Goal: Task Accomplishment & Management: Manage account settings

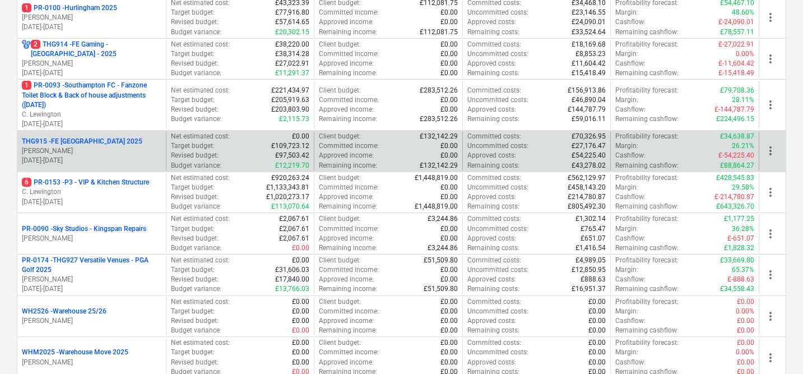
scroll to position [501, 0]
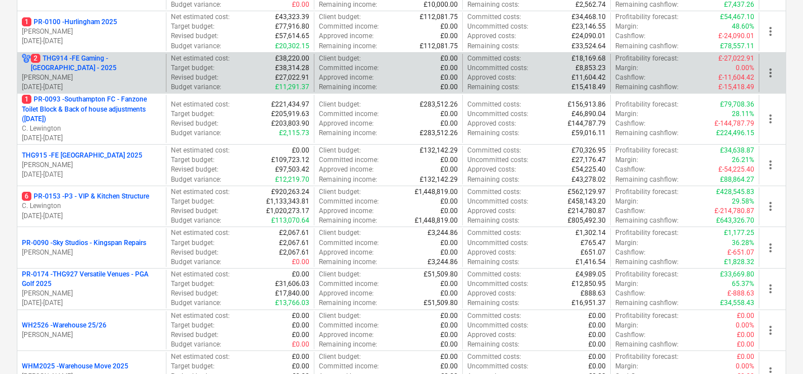
click at [117, 64] on p "2 THG914 - FE Gaming - [GEOGRAPHIC_DATA] - 2025" at bounding box center [96, 63] width 131 height 19
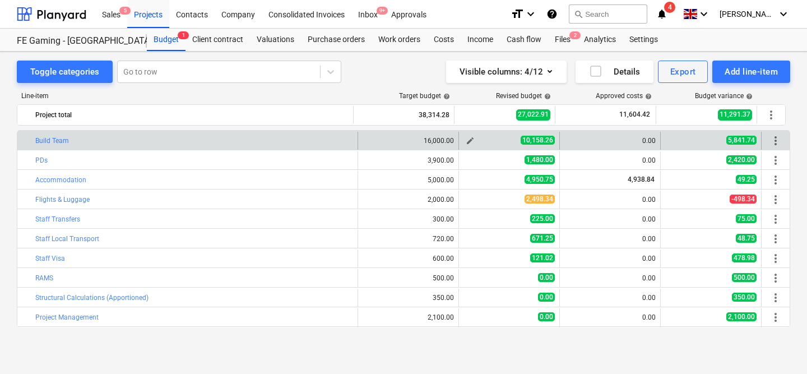
click at [466, 140] on span "edit" at bounding box center [470, 140] width 9 height 9
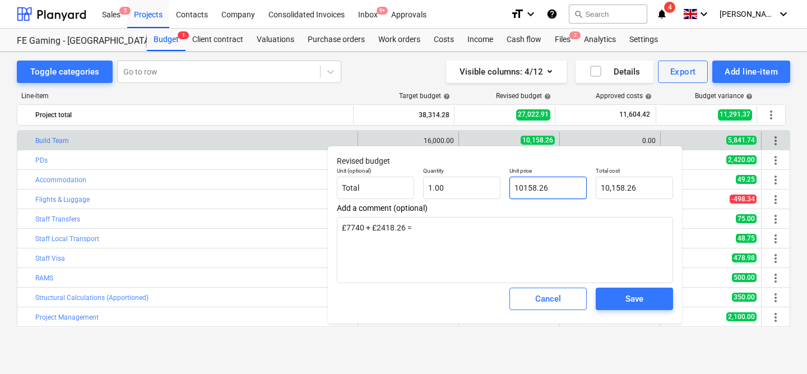
click at [526, 192] on input "10158.26" at bounding box center [548, 188] width 77 height 22
type input "1"
type textarea "x"
type input "1.00"
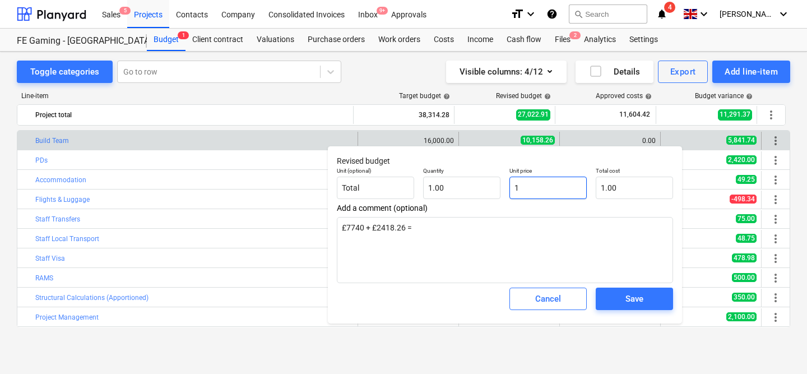
type input "12"
type textarea "x"
type input "12.00"
type input "128"
type textarea "x"
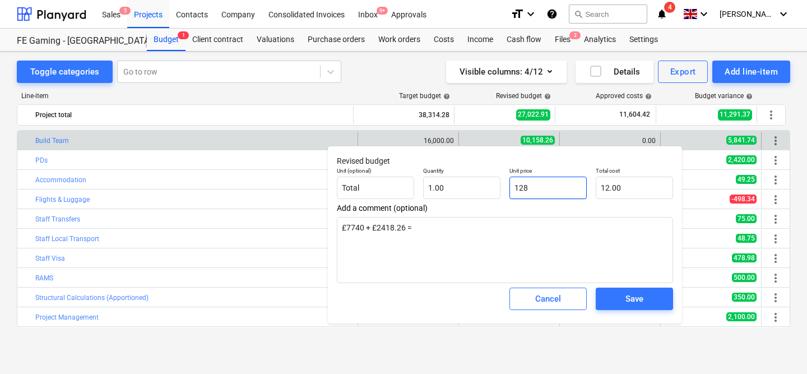
type input "128.00"
type input "1283"
type textarea "x"
type input "1,283.00"
type input "12833"
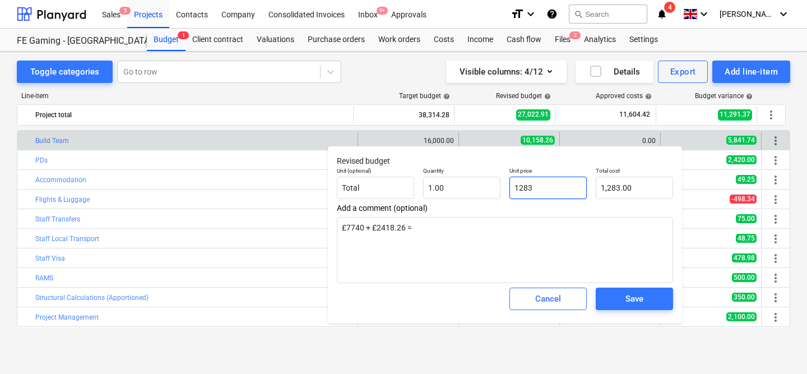
type textarea "x"
type input "12,833.00"
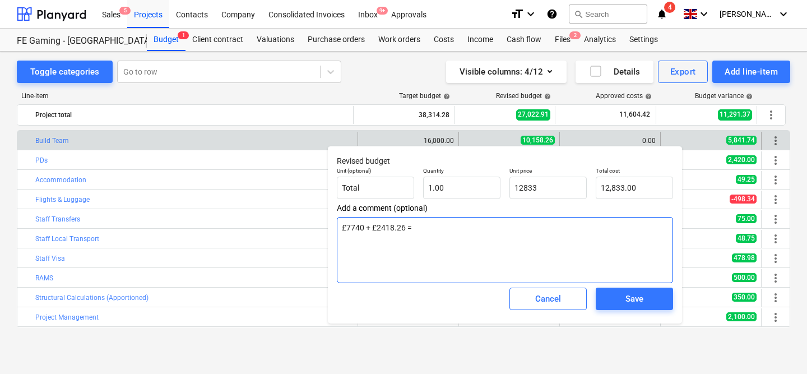
type input "12,833.00"
type textarea "x"
drag, startPoint x: 363, startPoint y: 226, endPoint x: 346, endPoint y: 226, distance: 16.3
click at [346, 226] on textarea "£7740 + £2418.26 =" at bounding box center [505, 250] width 336 height 66
type textarea "£1 + £2418.26 ="
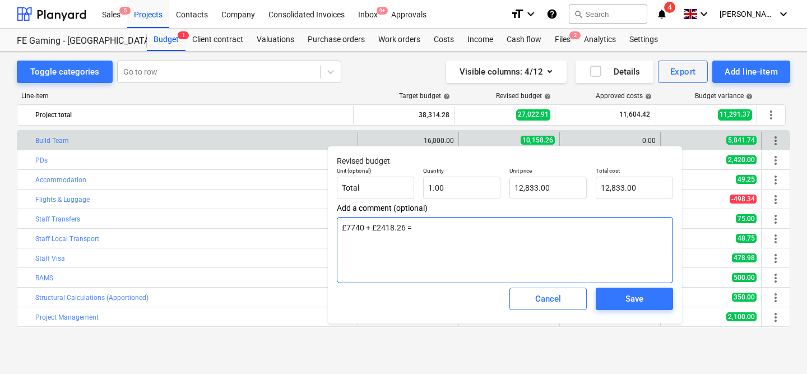
type textarea "x"
type textarea "£10 + £2418.26 ="
type textarea "x"
type textarea "£104 + £2418.26 ="
type textarea "x"
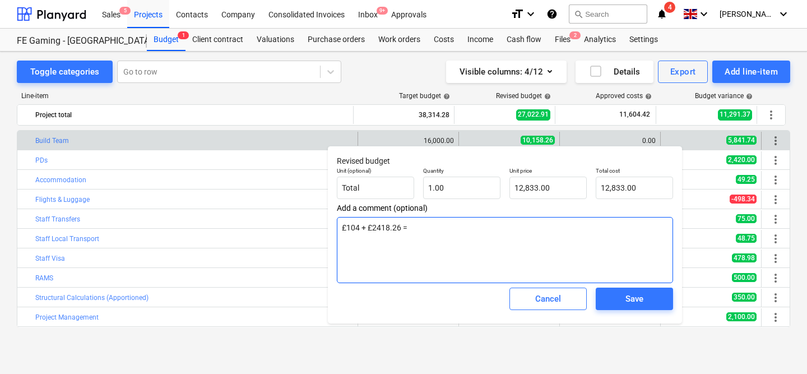
type textarea "£1041 + £2418.26 ="
type textarea "x"
type textarea "£10415 + £2418.26 ="
type textarea "x"
type textarea "£10415 + £2418.26 ="
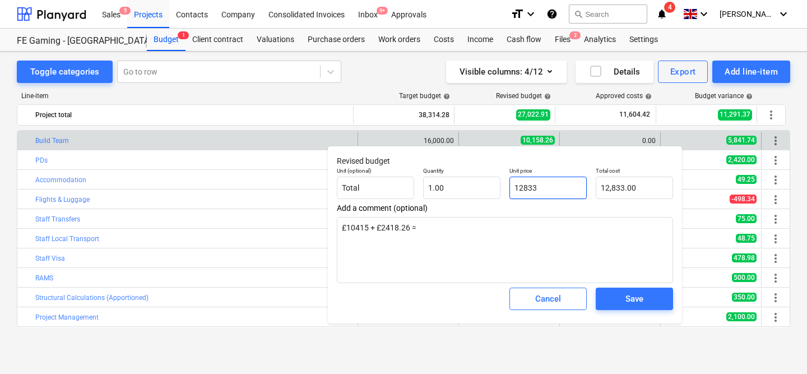
click at [563, 188] on input "12833" at bounding box center [548, 188] width 77 height 22
type input "12833."
type textarea "x"
type input "12833.2"
type textarea "x"
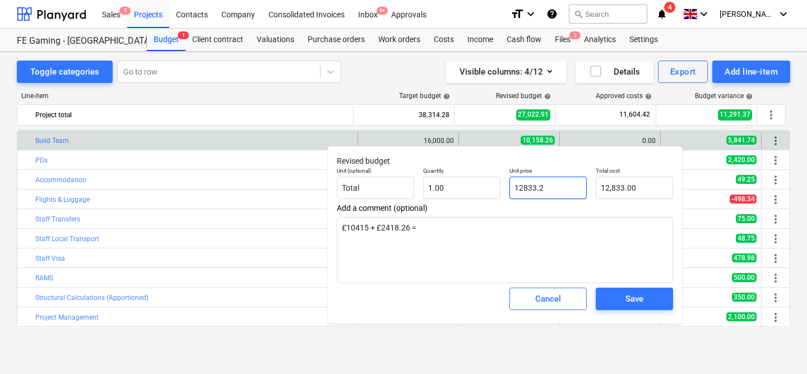
type input "12,833.20"
type input "12833.25"
type textarea "x"
type input "12,833.25"
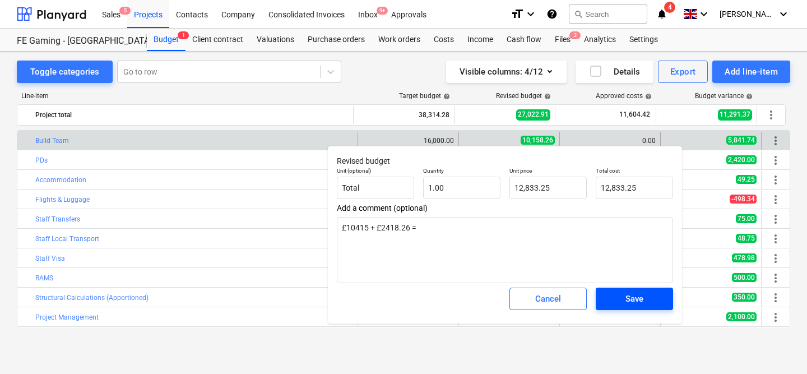
click at [645, 307] on button "Save" at bounding box center [634, 299] width 77 height 22
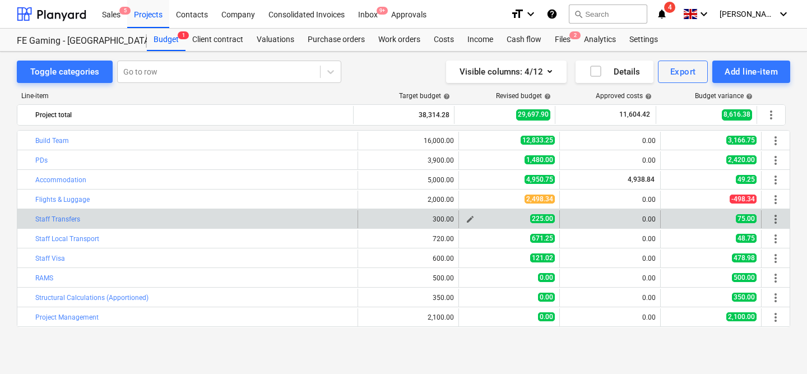
click at [468, 217] on span "edit" at bounding box center [470, 219] width 9 height 9
type textarea "x"
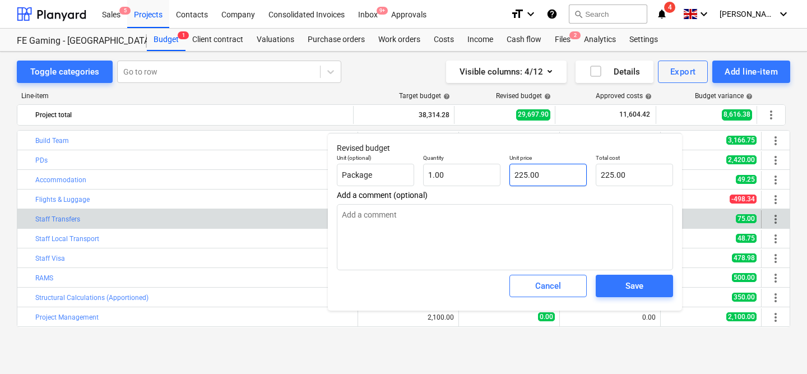
type input "225"
click at [533, 182] on input "225" at bounding box center [548, 175] width 77 height 22
type textarea "x"
type input "3"
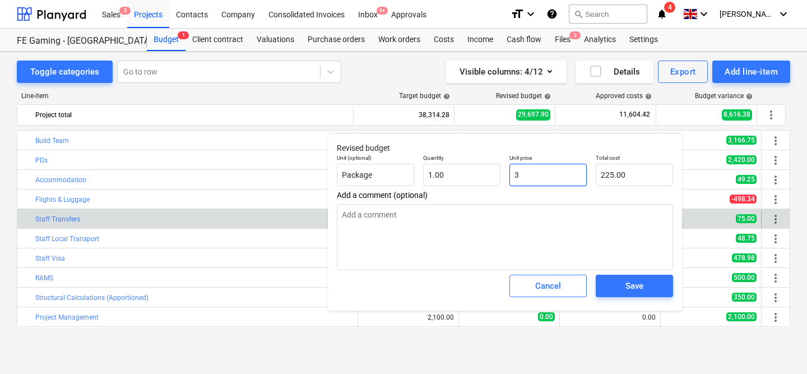
type input "3.00"
type textarea "x"
type input "30"
type input "30.00"
type textarea "x"
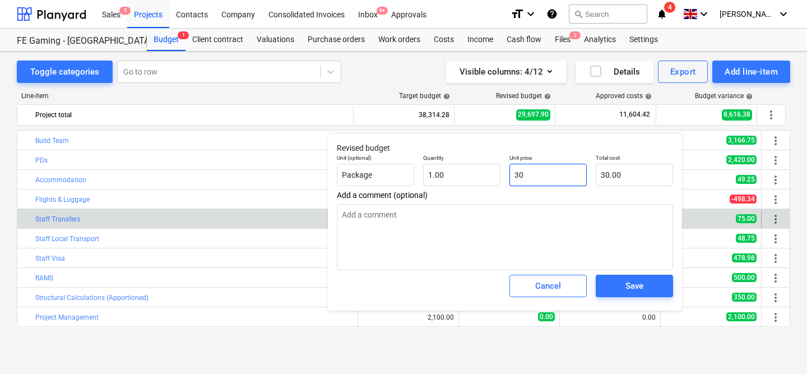
type input "300"
type input "300.00"
type input "300"
type textarea "x"
type input "300.00"
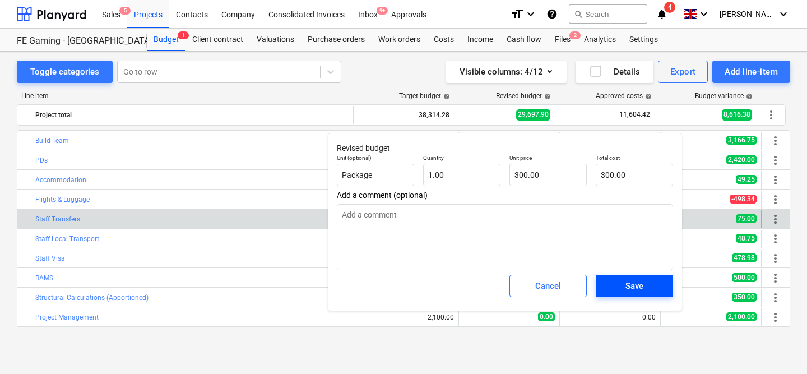
click at [628, 290] on div "Save" at bounding box center [635, 286] width 18 height 15
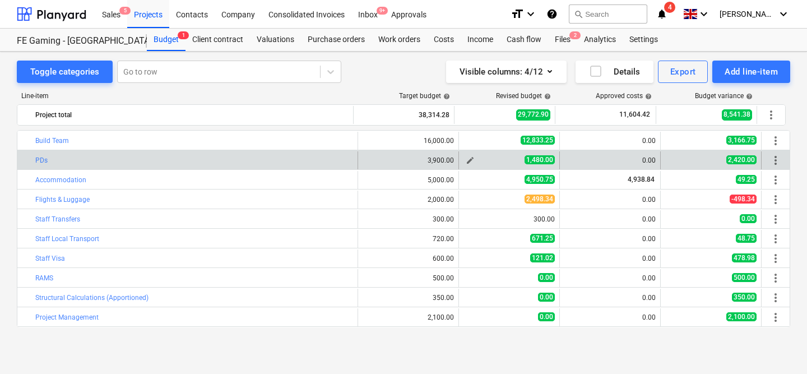
click at [464, 159] on button "edit" at bounding box center [470, 160] width 13 height 13
type textarea "x"
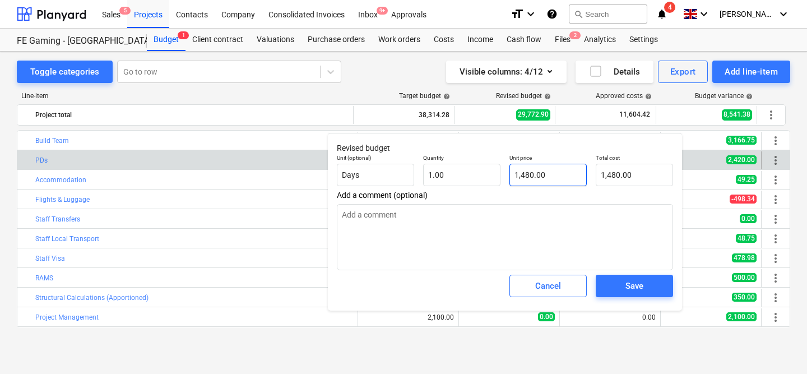
type input "1480"
click at [521, 175] on input "1480" at bounding box center [548, 175] width 77 height 22
type textarea "x"
type input "1"
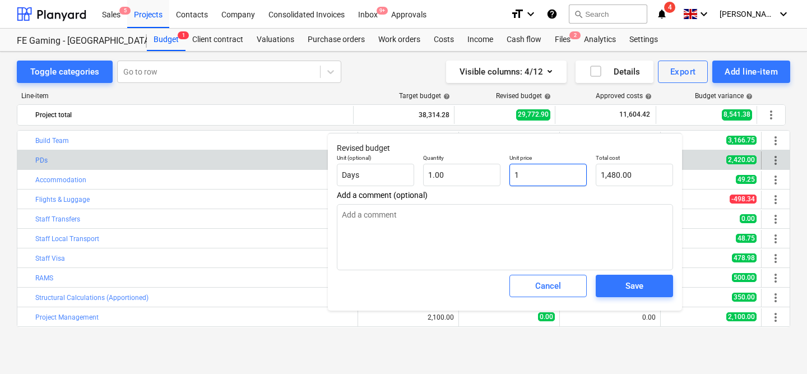
type input "1.00"
type textarea "x"
type input "18"
type input "18.00"
type textarea "x"
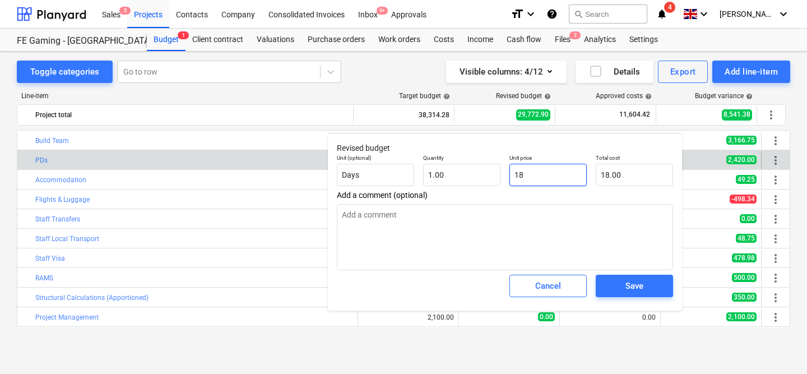
type input "188"
type input "188.00"
type textarea "x"
type input "1880"
type input "1,880.00"
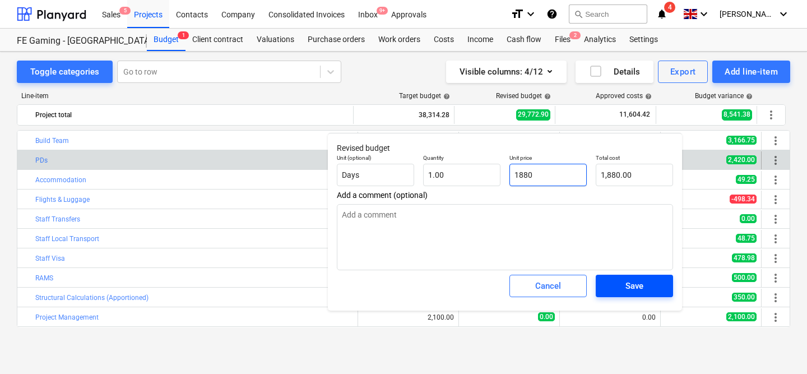
type input "1880"
type textarea "x"
type input "1,880.00"
click at [651, 282] on span "Save" at bounding box center [634, 286] width 50 height 15
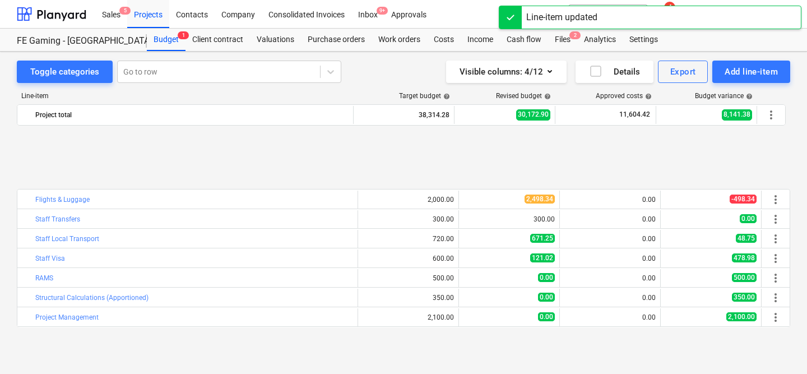
scroll to position [97, 0]
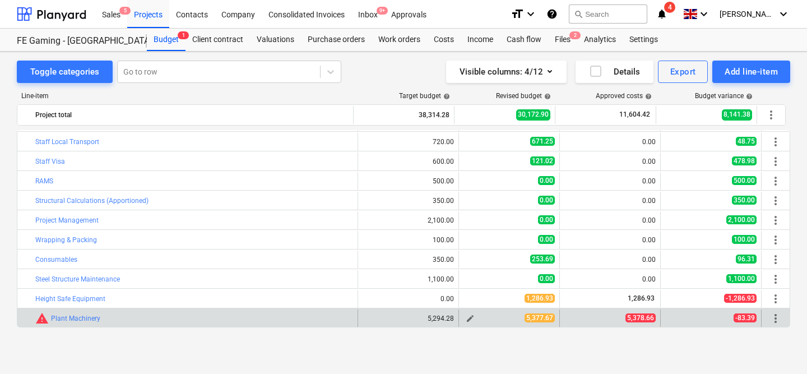
click at [466, 318] on span "edit" at bounding box center [470, 318] width 9 height 9
type textarea "x"
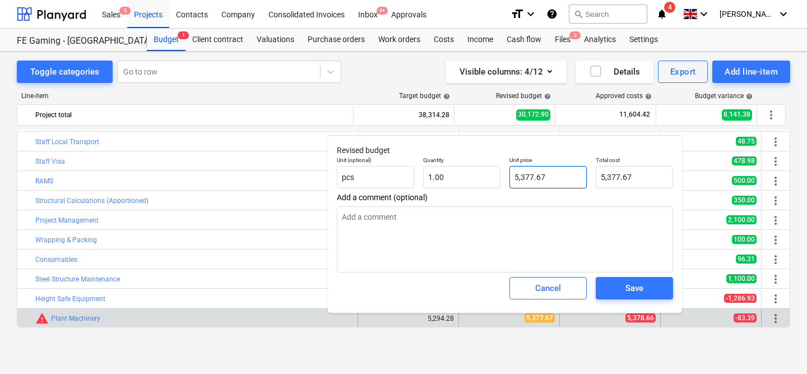
type input "5377.67"
click at [567, 174] on input "5377.67" at bounding box center [548, 177] width 77 height 22
type textarea "x"
type input "5377.6"
type input "5,377.60"
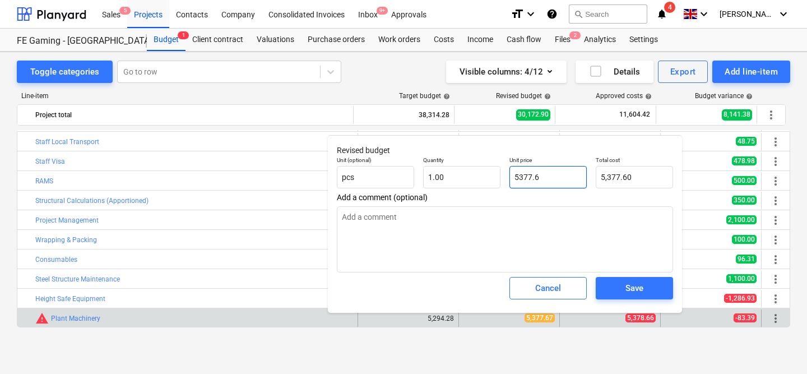
type textarea "x"
type input "5377.66"
type input "5,377.66"
type input "5377.66"
type textarea "x"
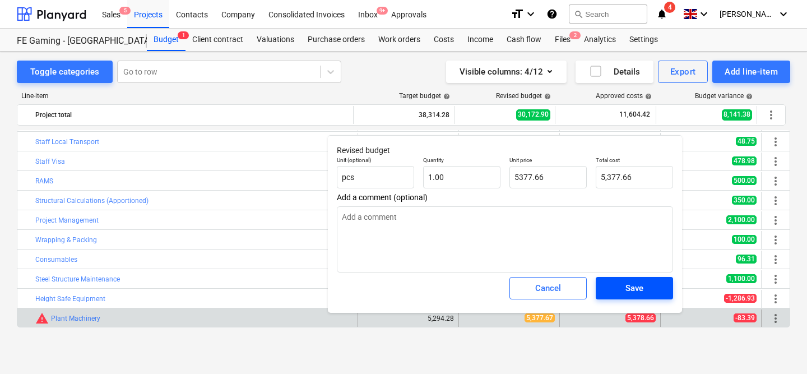
type input "5,377.66"
click at [626, 295] on div "Save" at bounding box center [635, 288] width 18 height 15
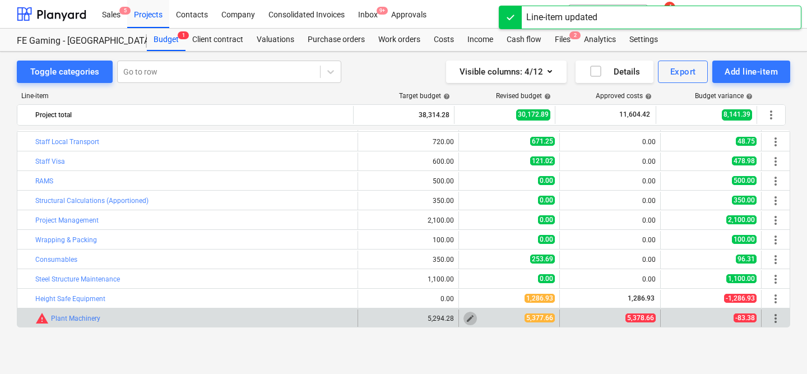
click at [466, 316] on span "edit" at bounding box center [470, 318] width 9 height 9
type textarea "x"
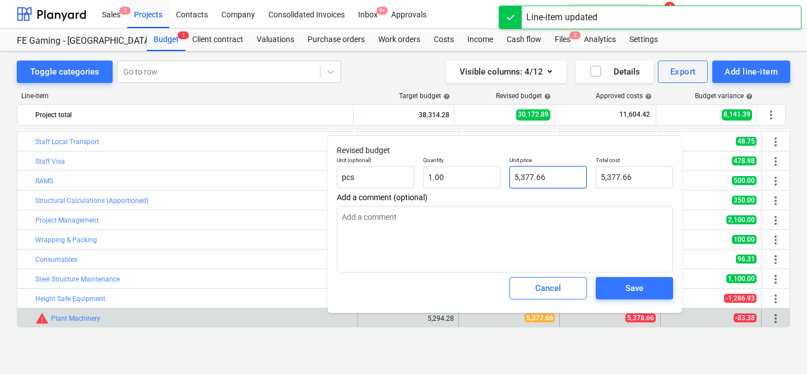
type input "5377.66"
click at [533, 179] on input "5377.66" at bounding box center [548, 177] width 77 height 22
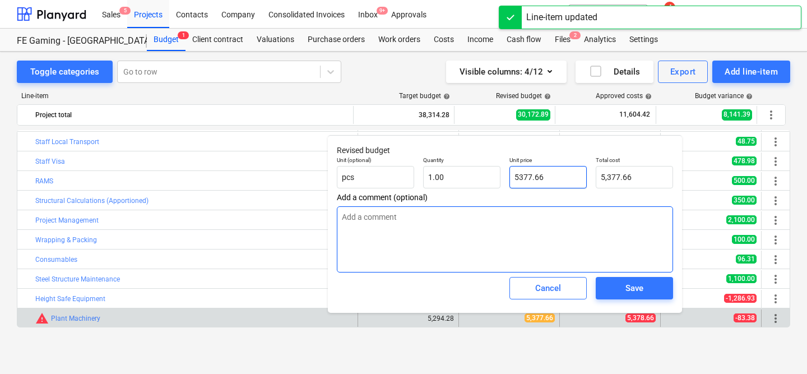
type textarea "x"
type input "537.66"
type textarea "x"
type input "5378.66"
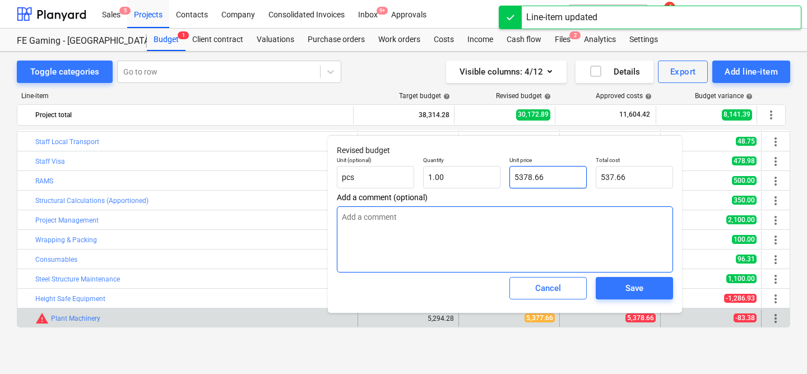
type input "5,378.66"
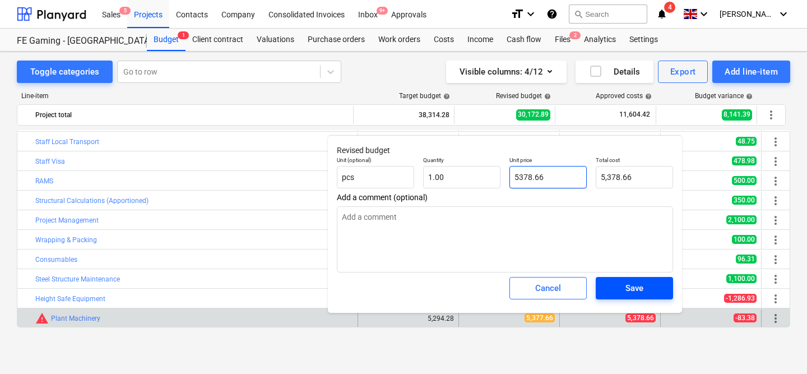
type input "5378.66"
type textarea "x"
type input "5,378.66"
click at [622, 286] on span "Save" at bounding box center [634, 288] width 50 height 15
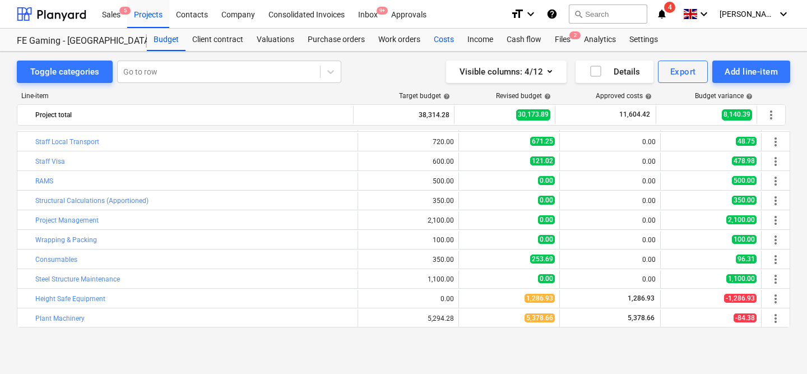
click at [442, 39] on div "Costs" at bounding box center [444, 40] width 34 height 22
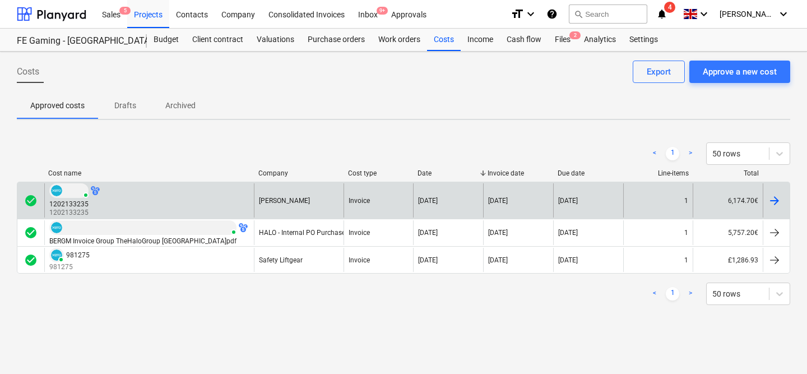
click at [316, 193] on div "[PERSON_NAME]" at bounding box center [299, 200] width 90 height 34
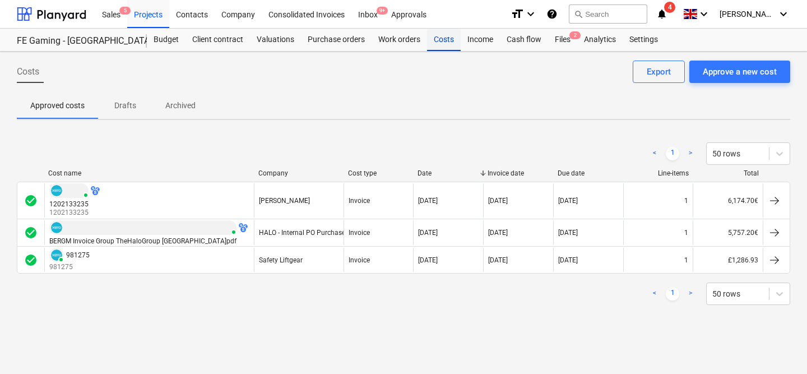
click at [447, 39] on div "Costs" at bounding box center [444, 40] width 34 height 22
click at [164, 41] on div "Budget" at bounding box center [166, 40] width 39 height 22
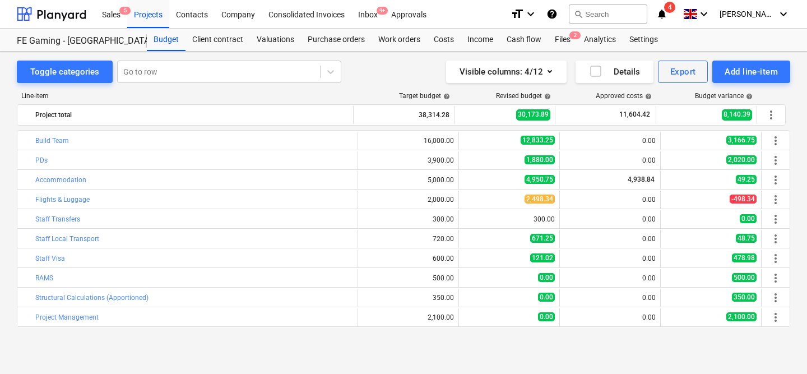
scroll to position [97, 0]
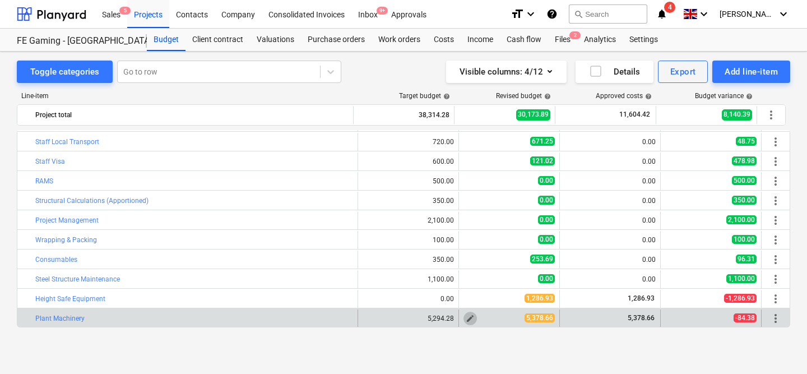
click at [466, 319] on span "edit" at bounding box center [470, 318] width 9 height 9
type textarea "x"
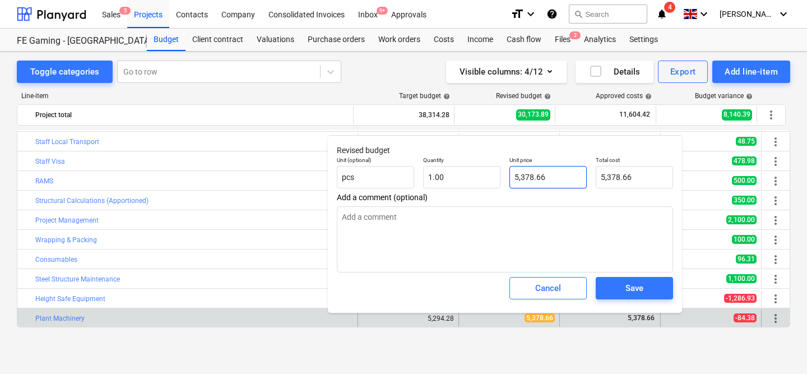
type input "5378.66"
click at [533, 174] on input "5378.66" at bounding box center [548, 177] width 77 height 22
type textarea "x"
type input "537.66"
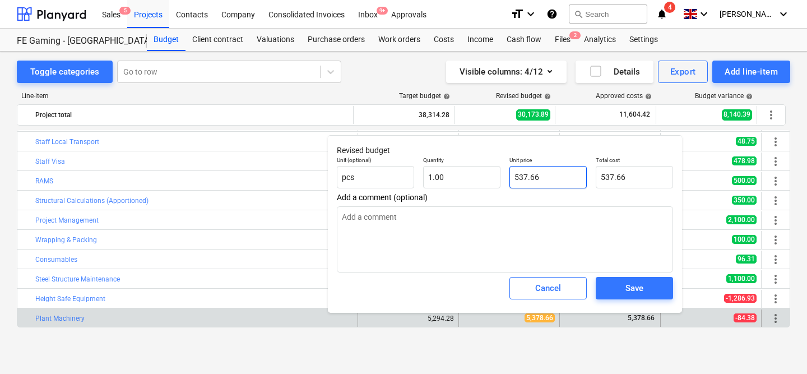
type textarea "x"
type input "5377.66"
type input "5,377.66"
type textarea "x"
type input "5377.6"
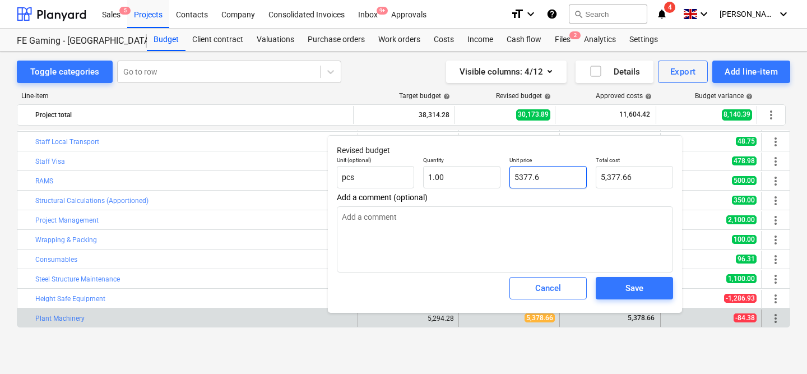
type input "5,377.60"
type textarea "x"
type input "5377.67"
type input "5,377.67"
type input "5377.67"
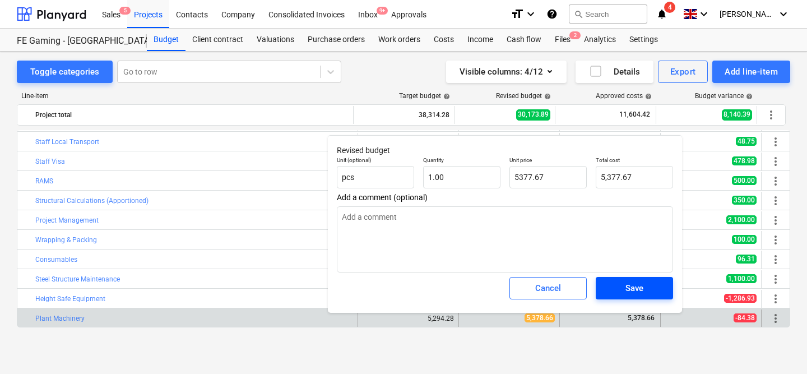
type textarea "x"
type input "5,377.67"
click at [617, 289] on span "Save" at bounding box center [634, 288] width 50 height 15
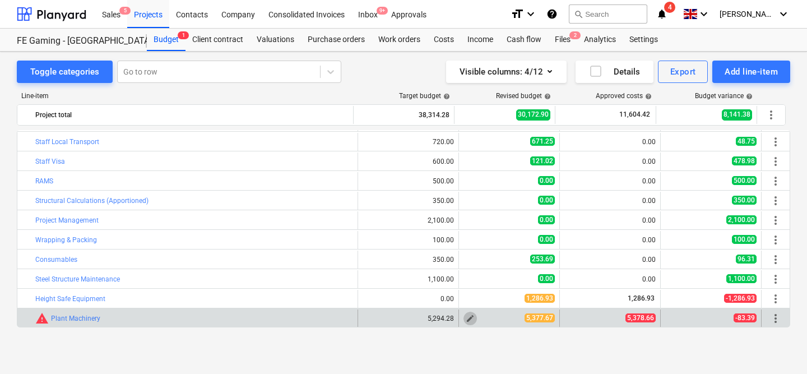
click at [466, 314] on span "edit" at bounding box center [470, 318] width 9 height 9
type textarea "x"
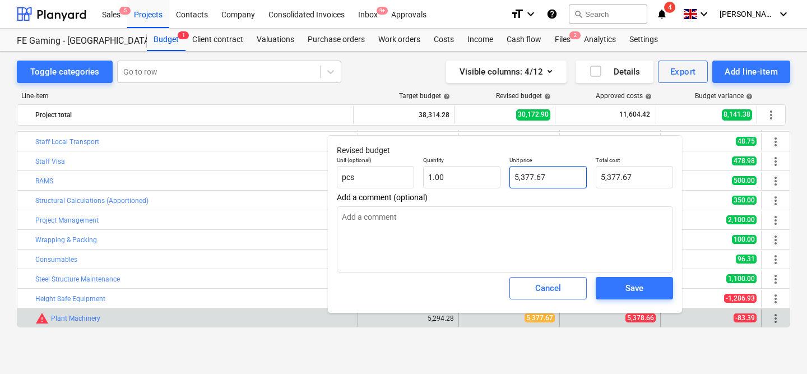
type input "5377.67"
click at [562, 171] on input "5377.67" at bounding box center [548, 177] width 77 height 22
click at [561, 175] on input "5377.67" at bounding box center [548, 177] width 77 height 22
type textarea "x"
type input "5377.6"
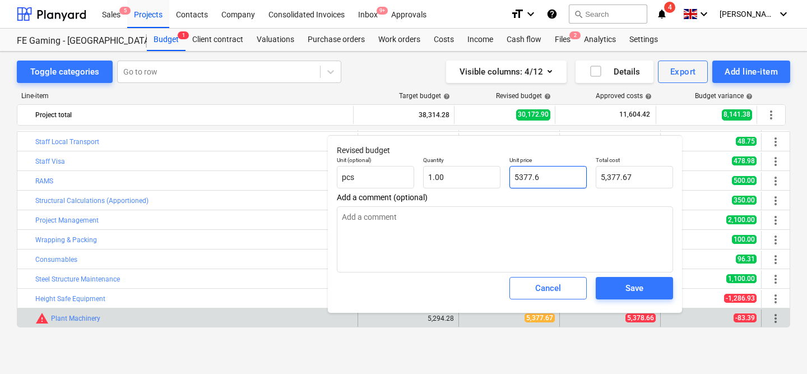
type input "5,377.60"
type textarea "x"
type input "5377.68"
type input "5,377.68"
type input "5377.68"
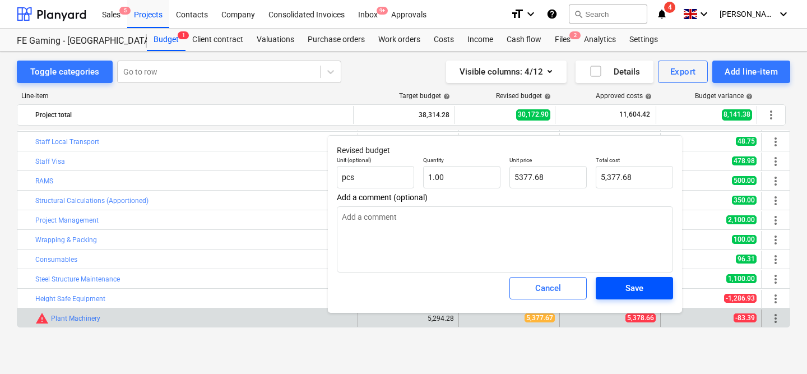
type textarea "x"
type input "5,377.68"
click at [630, 292] on div "Save" at bounding box center [635, 288] width 18 height 15
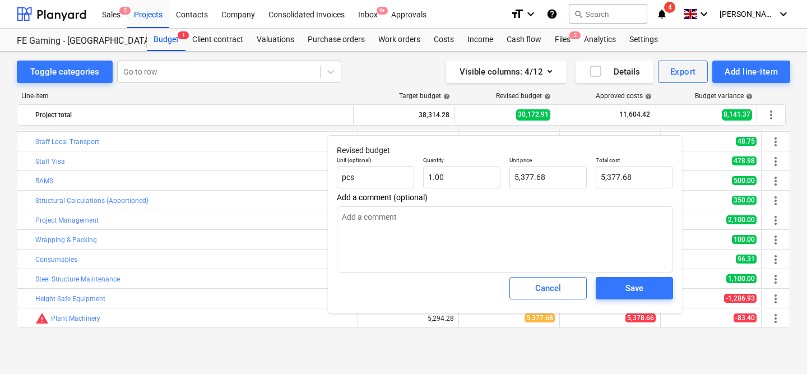
type textarea "x"
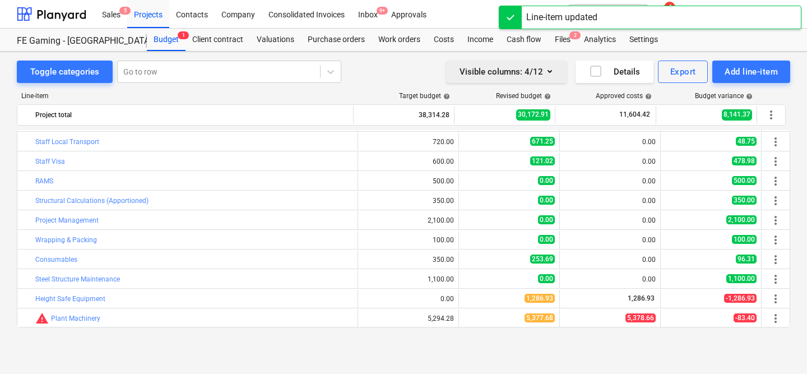
click at [554, 73] on icon "button" at bounding box center [549, 70] width 13 height 13
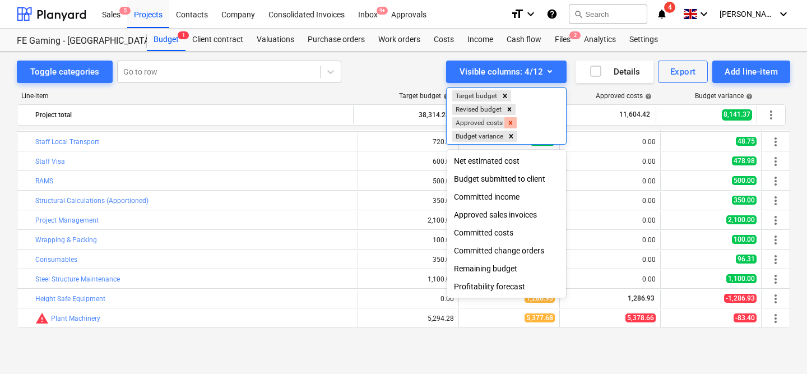
click at [511, 122] on icon "Remove Approved costs" at bounding box center [511, 123] width 8 height 8
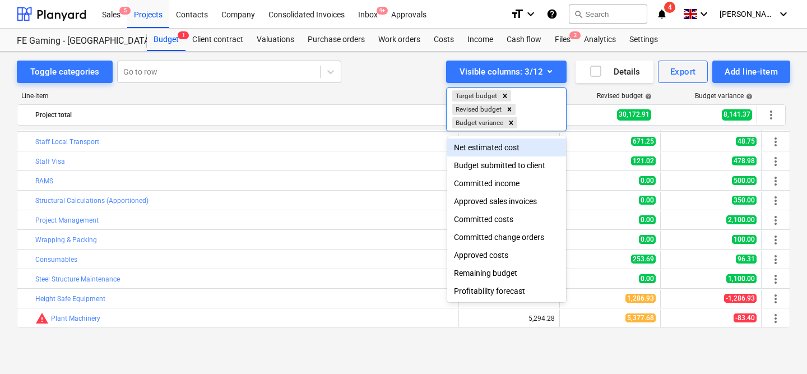
click at [399, 81] on div at bounding box center [403, 187] width 807 height 374
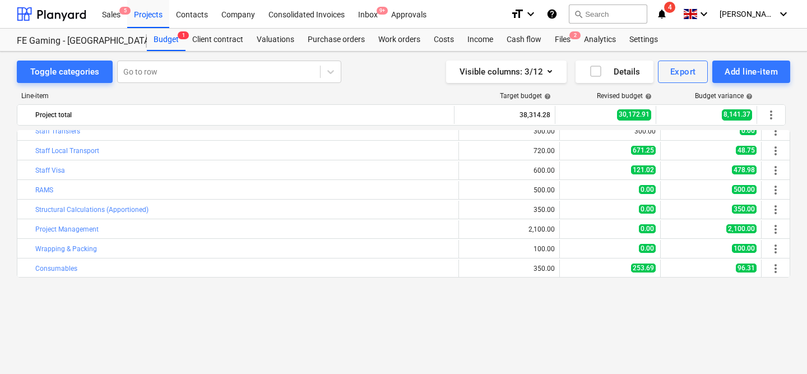
scroll to position [0, 0]
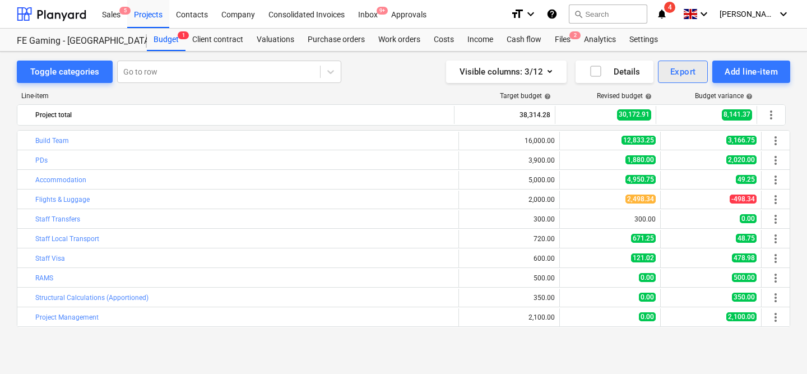
click at [665, 73] on button "Export" at bounding box center [683, 72] width 50 height 22
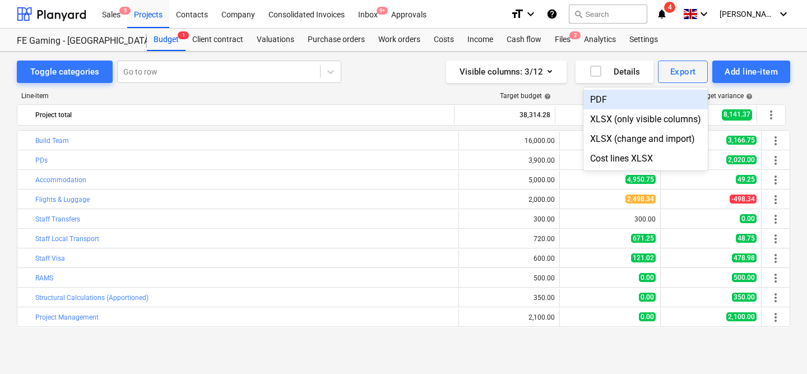
click at [625, 99] on div "PDF" at bounding box center [646, 100] width 124 height 20
